Goal: Transaction & Acquisition: Obtain resource

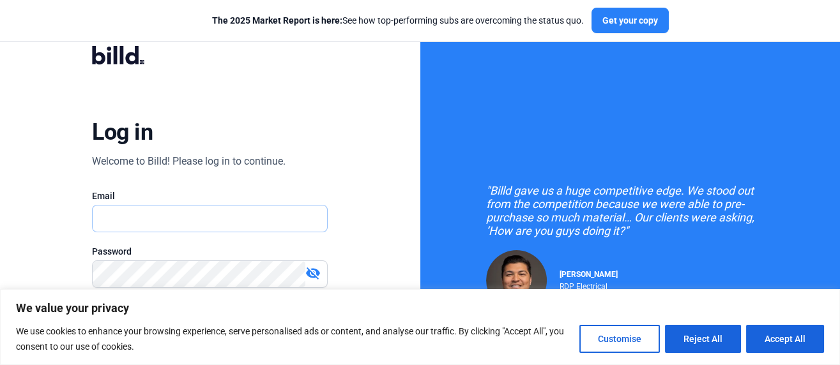
click at [119, 217] on input "text" at bounding box center [210, 219] width 234 height 26
type input "[EMAIL_ADDRESS][DOMAIN_NAME]"
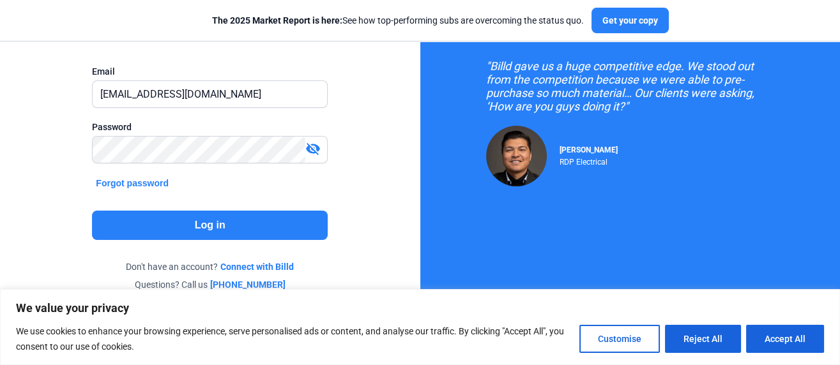
scroll to position [128, 0]
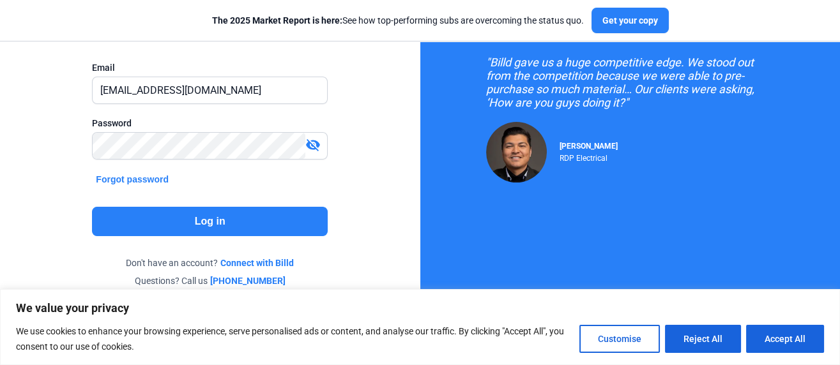
click at [246, 218] on button "Log in" at bounding box center [210, 221] width 236 height 29
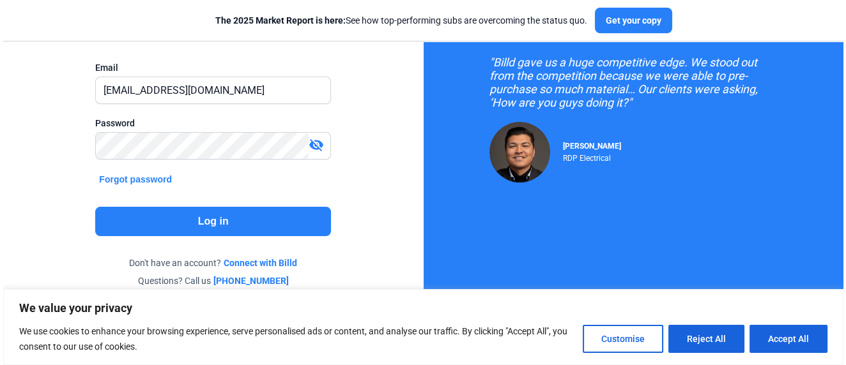
scroll to position [0, 0]
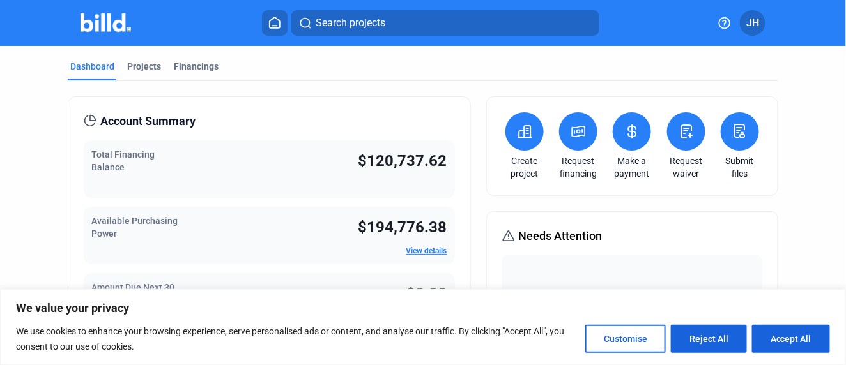
click at [382, 18] on span "Search projects" at bounding box center [350, 22] width 70 height 15
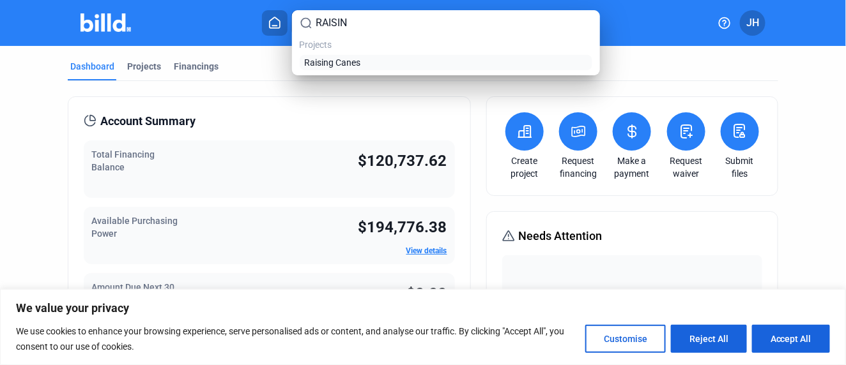
type input "RAISIN"
click at [345, 62] on span "Raising Canes" at bounding box center [333, 62] width 56 height 13
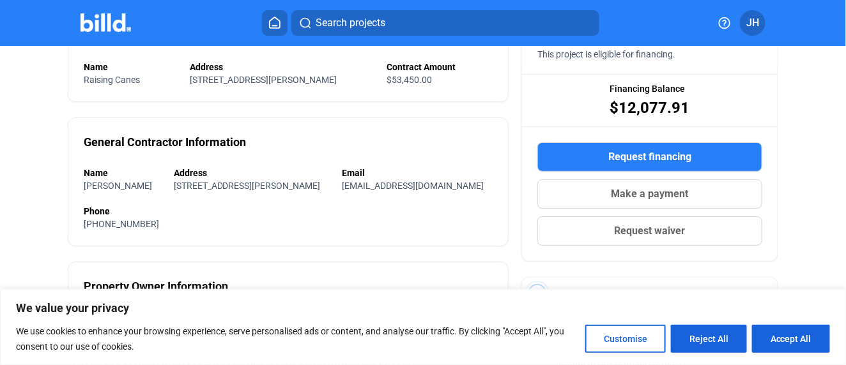
scroll to position [142, 0]
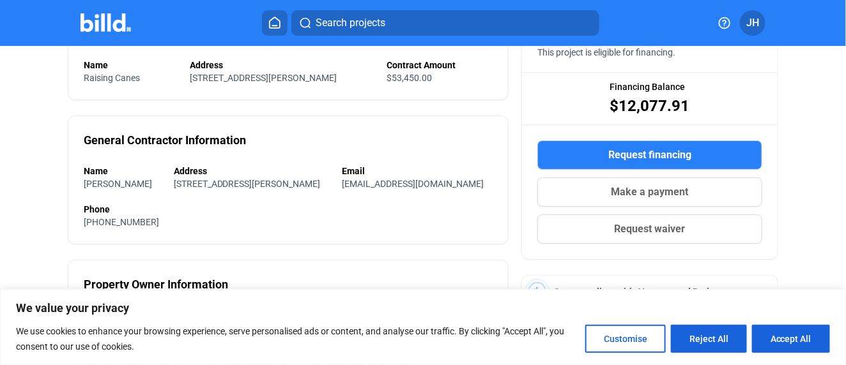
click at [608, 154] on span "Request financing" at bounding box center [649, 155] width 83 height 15
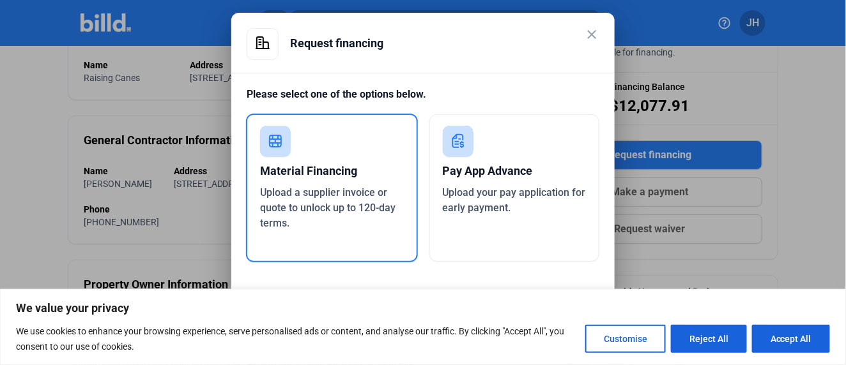
click at [307, 177] on div "Material Financing" at bounding box center [332, 171] width 144 height 28
click at [618, 335] on button "Customise" at bounding box center [625, 339] width 80 height 28
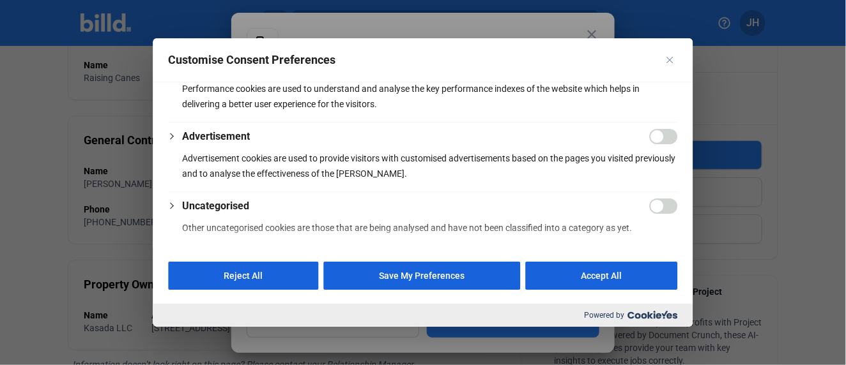
scroll to position [328, 0]
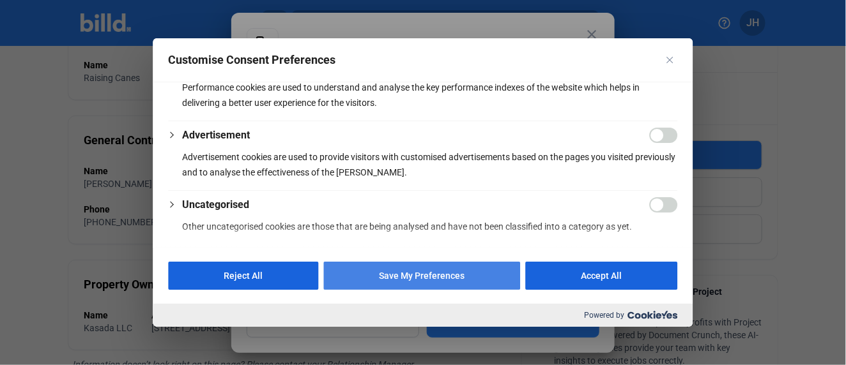
click at [421, 276] on button "Save My Preferences" at bounding box center [422, 276] width 197 height 28
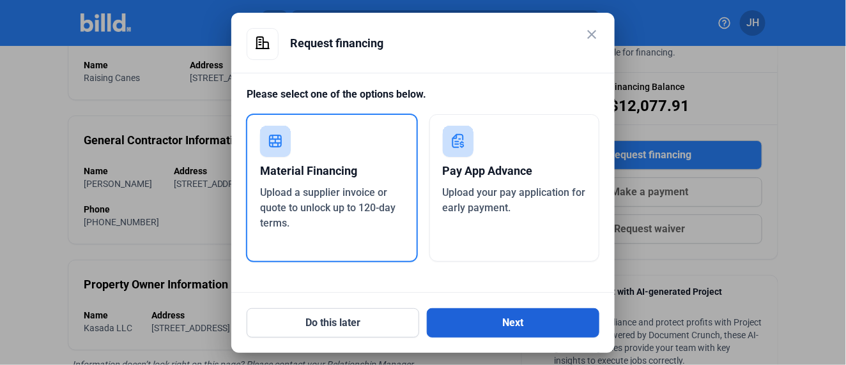
click at [526, 328] on button "Next" at bounding box center [513, 322] width 172 height 29
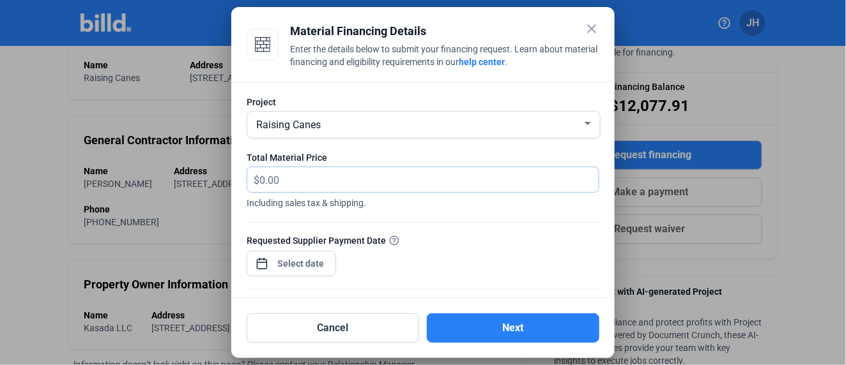
click at [287, 172] on input "text" at bounding box center [421, 179] width 324 height 25
type input "9,208.42"
click at [307, 265] on div "close Material Financing Details Enter the details below to submit your financi…" at bounding box center [423, 182] width 846 height 365
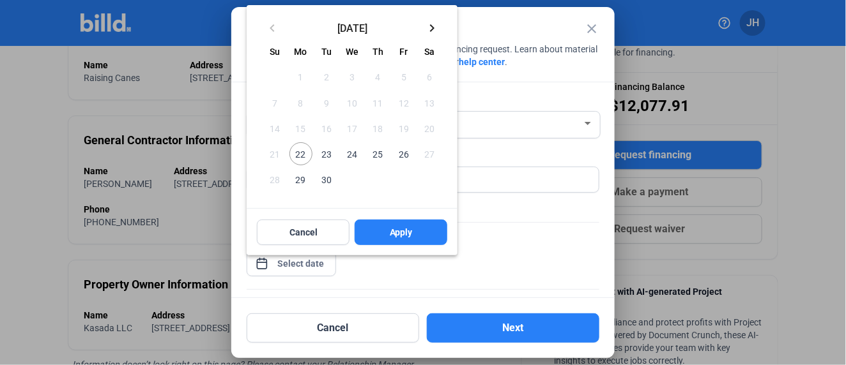
click at [377, 156] on span "25" at bounding box center [377, 153] width 23 height 23
click at [413, 231] on button "Apply" at bounding box center [400, 233] width 93 height 26
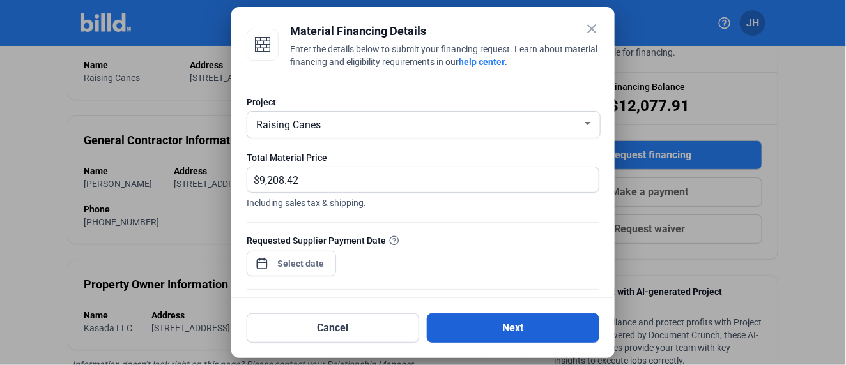
click at [516, 325] on button "Next" at bounding box center [513, 328] width 172 height 29
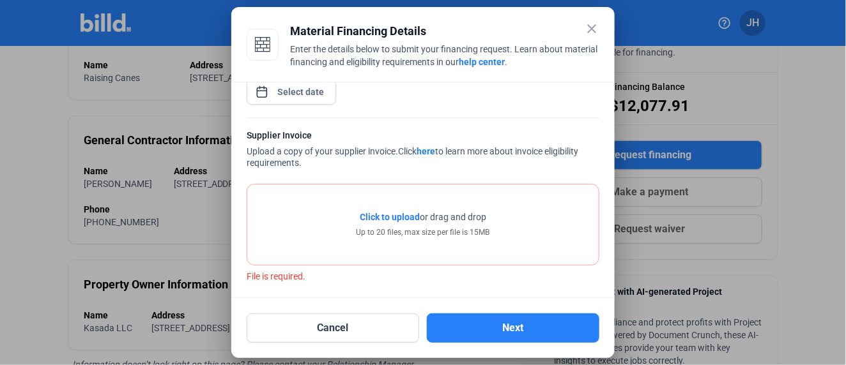
scroll to position [174, 0]
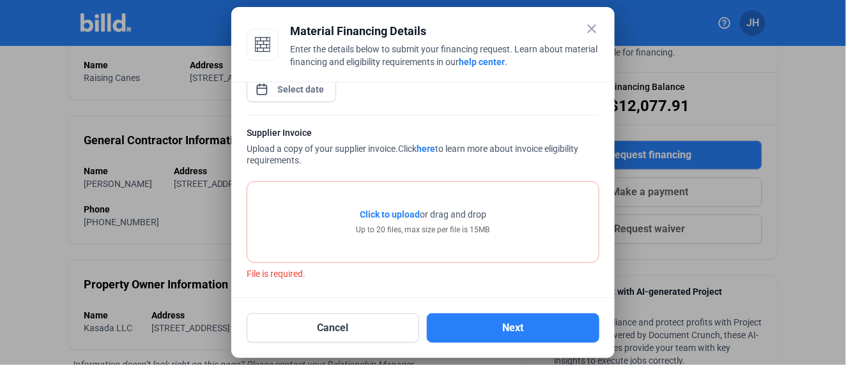
click at [384, 212] on span "Click to upload" at bounding box center [390, 214] width 60 height 10
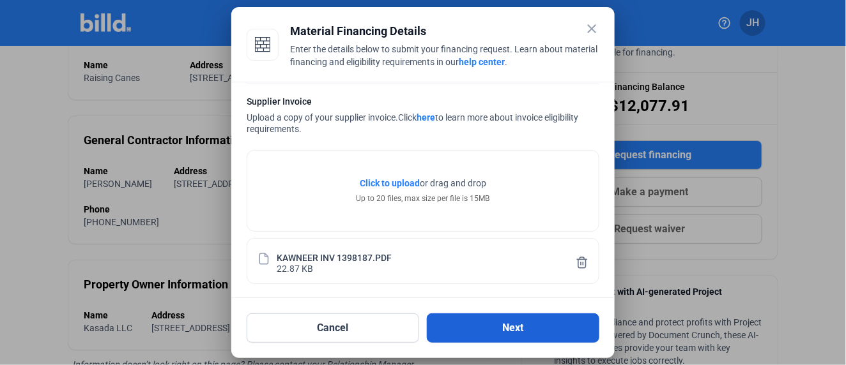
click at [525, 326] on button "Next" at bounding box center [513, 328] width 172 height 29
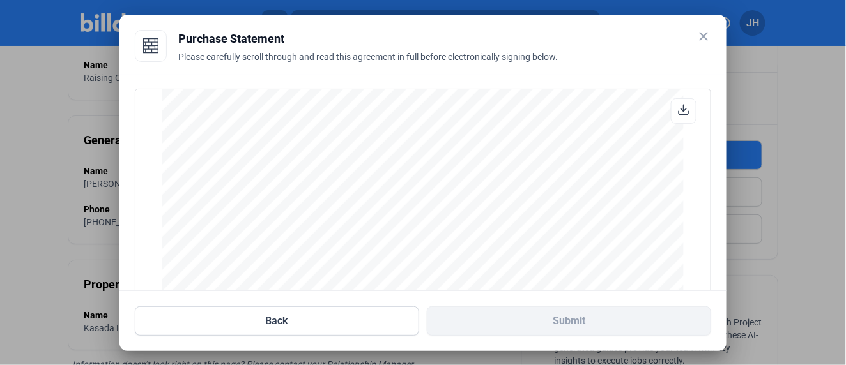
scroll to position [185, 0]
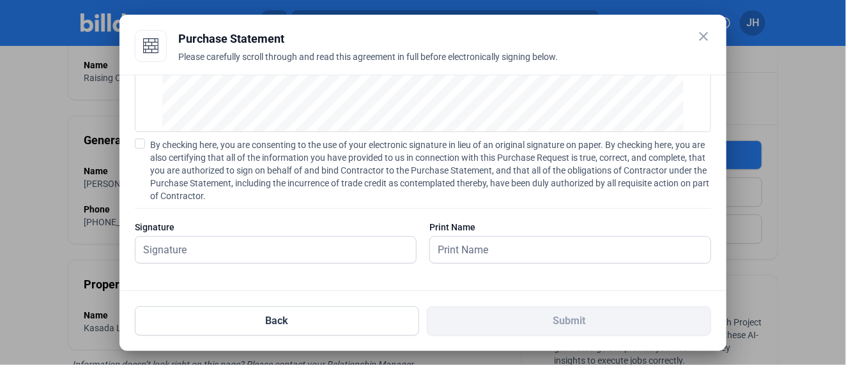
click at [143, 141] on span at bounding box center [140, 144] width 10 height 10
click at [0, 0] on input "By checking here, you are consenting to the use of your electronic signature in…" at bounding box center [0, 0] width 0 height 0
click at [171, 249] on input "text" at bounding box center [275, 250] width 280 height 26
type input "[PERSON_NAME]"
click at [480, 250] on input "text" at bounding box center [563, 250] width 266 height 26
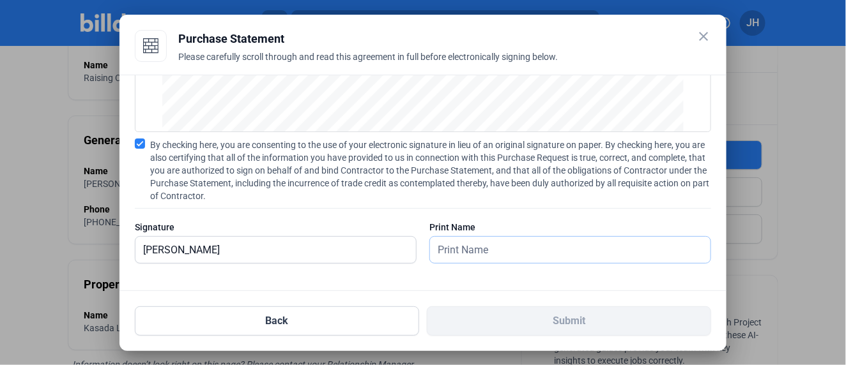
type input "[PERSON_NAME]"
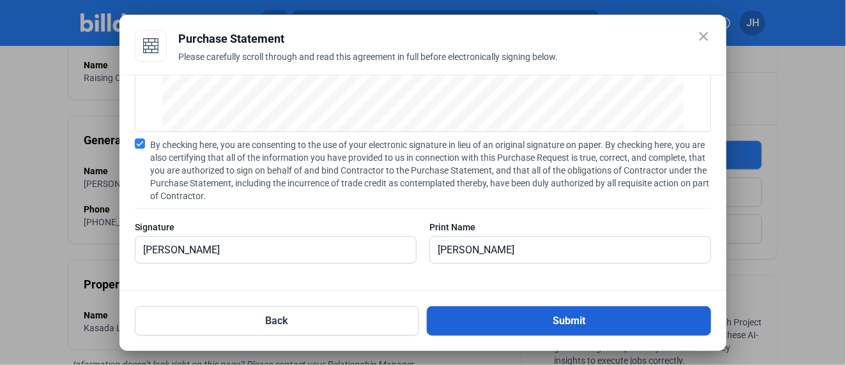
click at [581, 320] on button "Submit" at bounding box center [569, 321] width 284 height 29
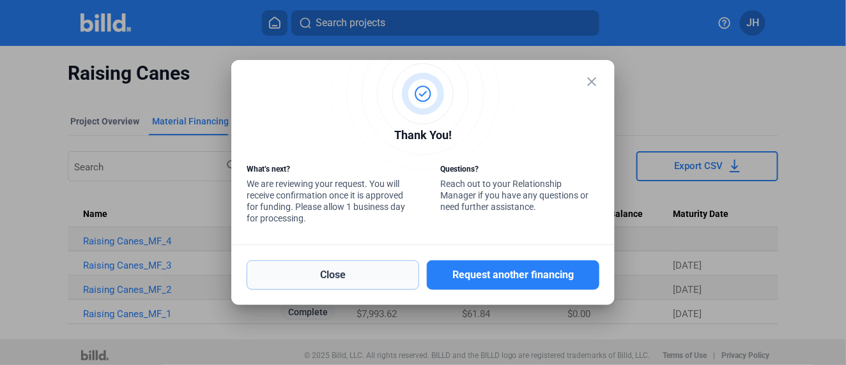
click at [288, 278] on button "Close" at bounding box center [333, 275] width 172 height 29
